Goal: Transaction & Acquisition: Obtain resource

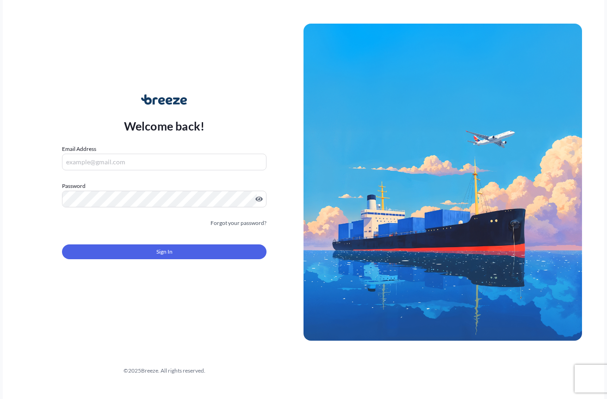
click at [201, 157] on input "Email Address" at bounding box center [164, 162] width 205 height 17
type input "[EMAIL_ADDRESS][DOMAIN_NAME]"
click at [40, 179] on div "Welcome back! Email Address [EMAIL_ADDRESS][DOMAIN_NAME] Password Must include:…" at bounding box center [164, 182] width 279 height 213
drag, startPoint x: 155, startPoint y: 273, endPoint x: 156, endPoint y: 264, distance: 8.9
click at [155, 270] on form "Email Address [EMAIL_ADDRESS][DOMAIN_NAME] Password Must include: Upper & lower…" at bounding box center [164, 207] width 205 height 126
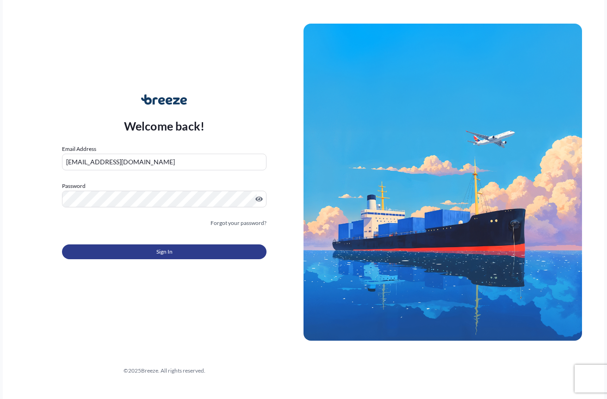
click at [155, 259] on button "Sign In" at bounding box center [164, 251] width 205 height 15
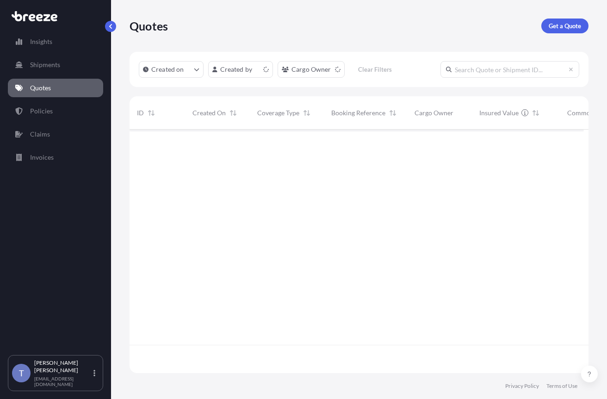
scroll to position [232, 447]
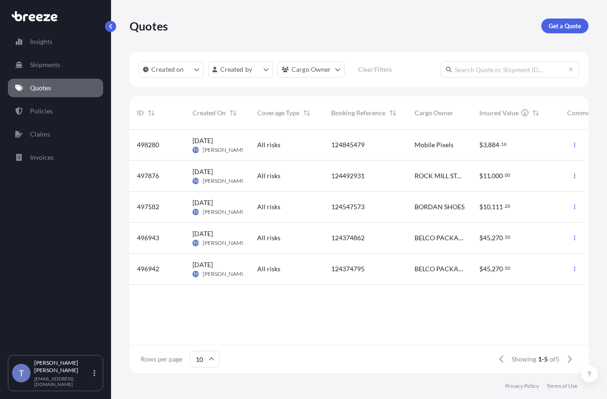
click at [549, 28] on p "Get a Quote" at bounding box center [565, 25] width 32 height 9
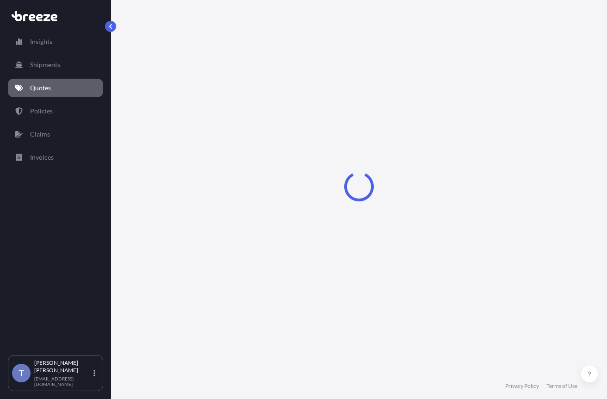
select select "Sea"
select select "1"
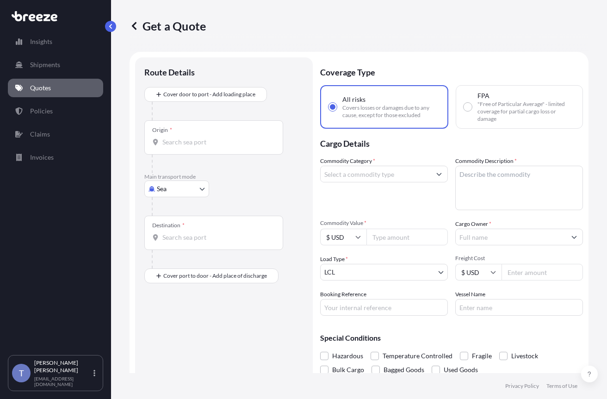
scroll to position [17, 0]
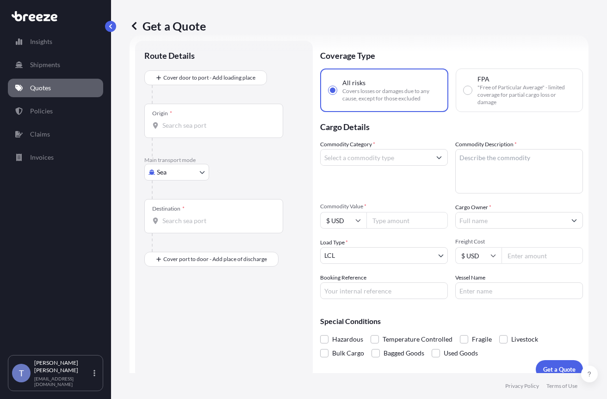
click at [191, 197] on body "Insights Shipments Quotes Policies Claims Invoices T [PERSON_NAME] [EMAIL_ADDRE…" at bounding box center [303, 234] width 607 height 468
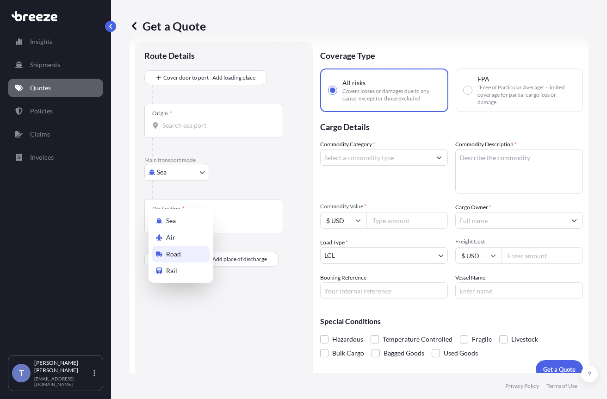
click at [192, 259] on div "Road" at bounding box center [180, 254] width 57 height 17
select select "Road"
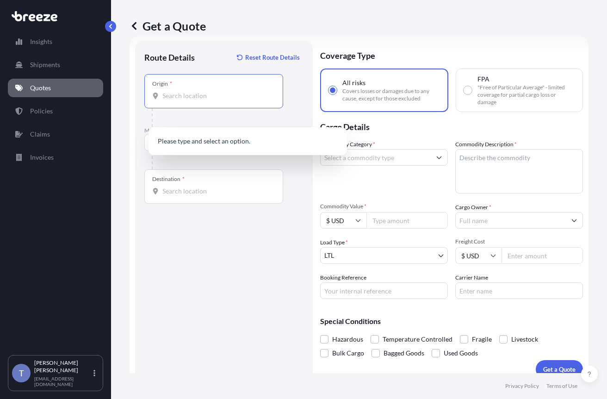
click at [224, 100] on input "Origin *" at bounding box center [216, 95] width 109 height 9
type input "90248"
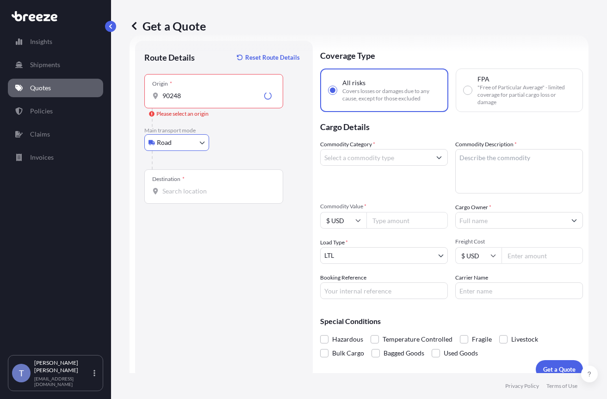
click at [231, 100] on input "90248" at bounding box center [211, 95] width 98 height 9
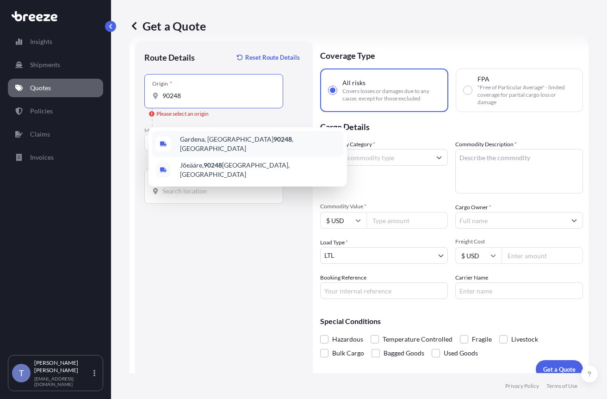
type input "[GEOGRAPHIC_DATA], [GEOGRAPHIC_DATA]"
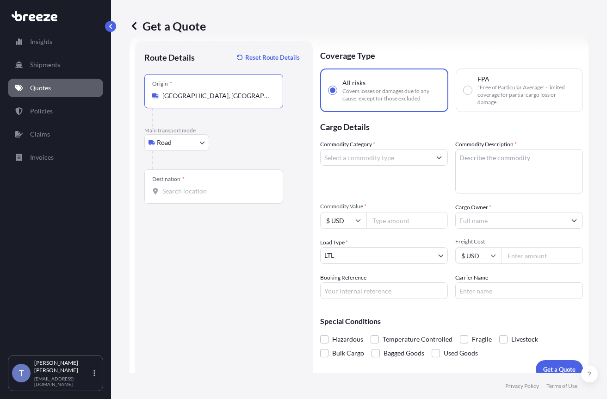
click at [196, 196] on input "Destination *" at bounding box center [216, 190] width 109 height 9
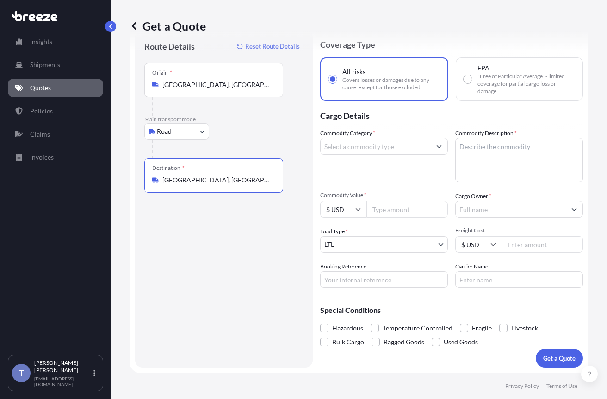
scroll to position [68, 0]
type input "[GEOGRAPHIC_DATA], [GEOGRAPHIC_DATA]"
click at [418, 201] on input "Commodity Value *" at bounding box center [406, 209] width 81 height 17
type input "10000"
click at [484, 201] on input "Cargo Owner *" at bounding box center [511, 209] width 110 height 17
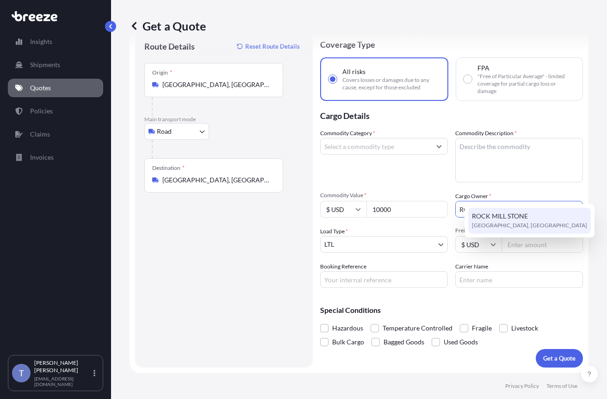
click at [502, 218] on span "ROCK MILL STONE" at bounding box center [500, 215] width 56 height 9
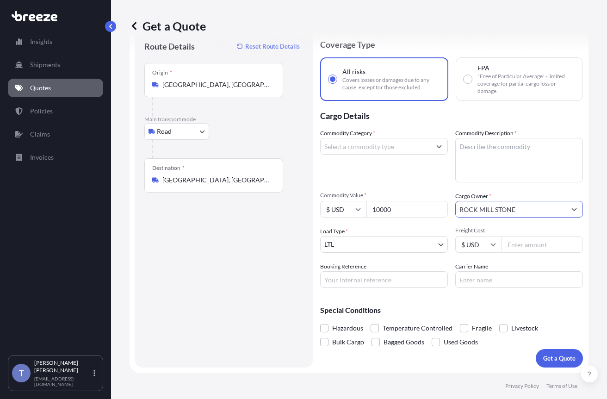
type input "ROCK MILL STONE"
click at [491, 271] on input "Carrier Name" at bounding box center [519, 279] width 128 height 17
type input "Roadrunner"
click at [468, 324] on span at bounding box center [464, 328] width 8 height 8
click at [460, 321] on input "Fragile" at bounding box center [460, 321] width 0 height 0
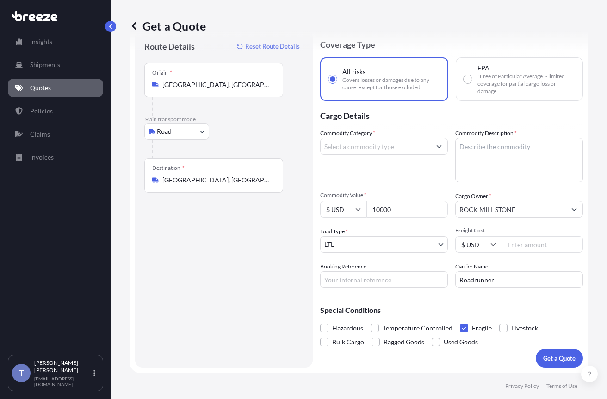
click at [528, 236] on input "Freight Cost" at bounding box center [542, 244] width 81 height 17
type input "281.57"
click at [533, 138] on textarea "Commodity Description *" at bounding box center [519, 160] width 128 height 44
type textarea "TILE"
click at [399, 138] on input "Commodity Category *" at bounding box center [376, 146] width 110 height 17
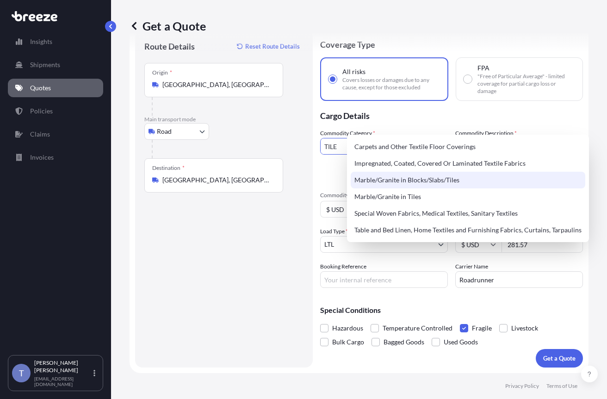
click at [413, 185] on div "Marble/Granite in Blocks/Slabs/Tiles" at bounding box center [468, 180] width 235 height 17
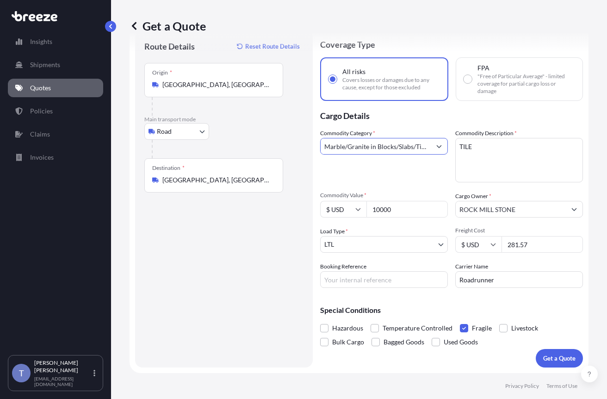
type input "Marble/Granite in Blocks/Slabs/Tiles"
click at [441, 164] on div "Commodity Category * Marble/Granite in Blocks/Slabs/Tiles Commodity Description…" at bounding box center [451, 208] width 263 height 159
click at [385, 275] on input "Booking Reference" at bounding box center [384, 279] width 128 height 17
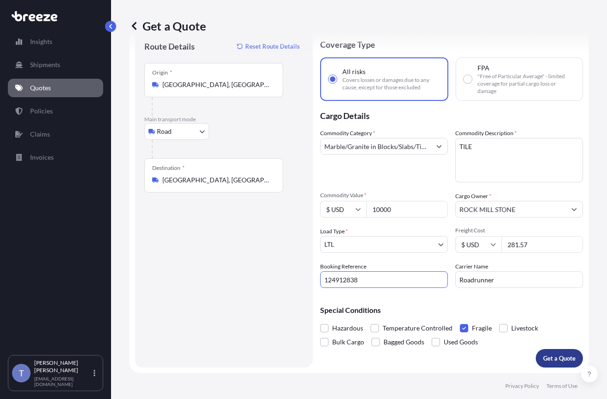
type input "124912838"
click at [554, 349] on button "Get a Quote" at bounding box center [559, 358] width 47 height 19
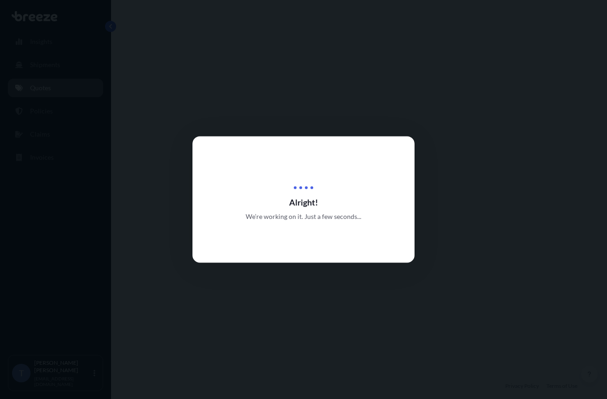
select select "Road"
select select "1"
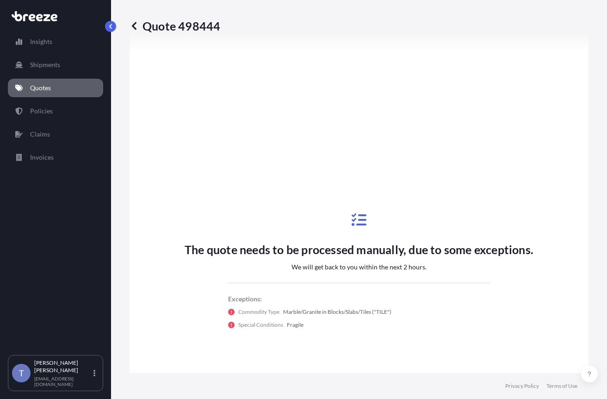
scroll to position [397, 0]
